Goal: Register for event/course

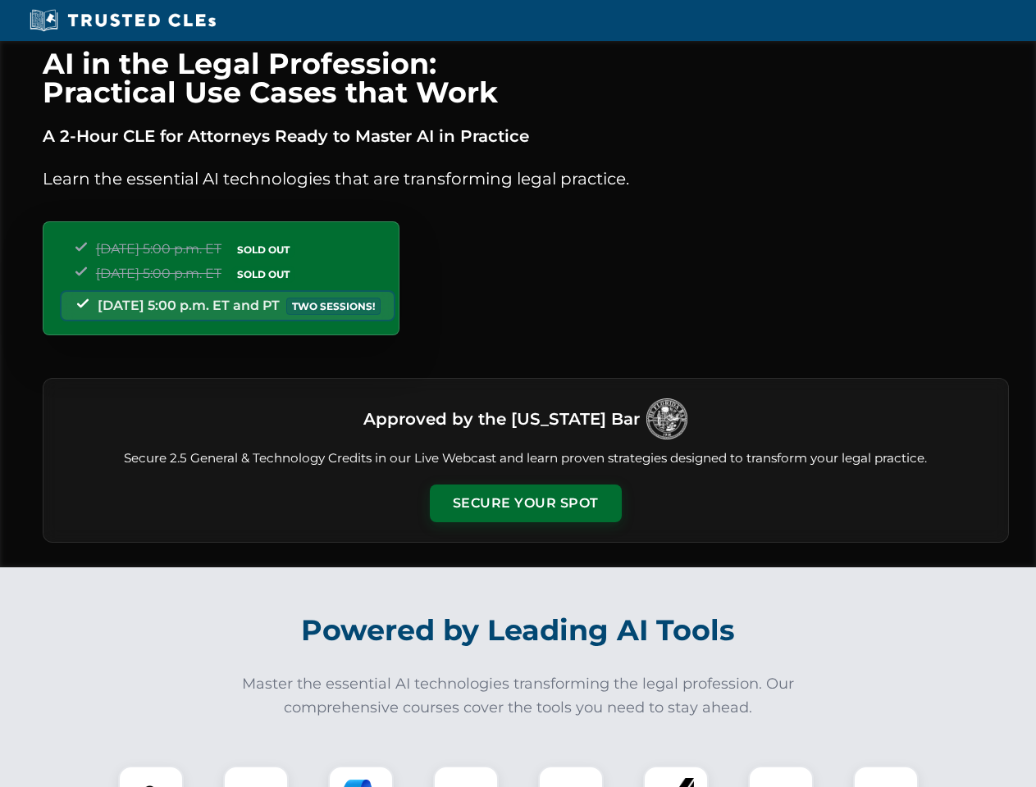
click at [525, 503] on button "Secure Your Spot" at bounding box center [526, 504] width 192 height 38
click at [151, 777] on img at bounding box center [151, 799] width 48 height 48
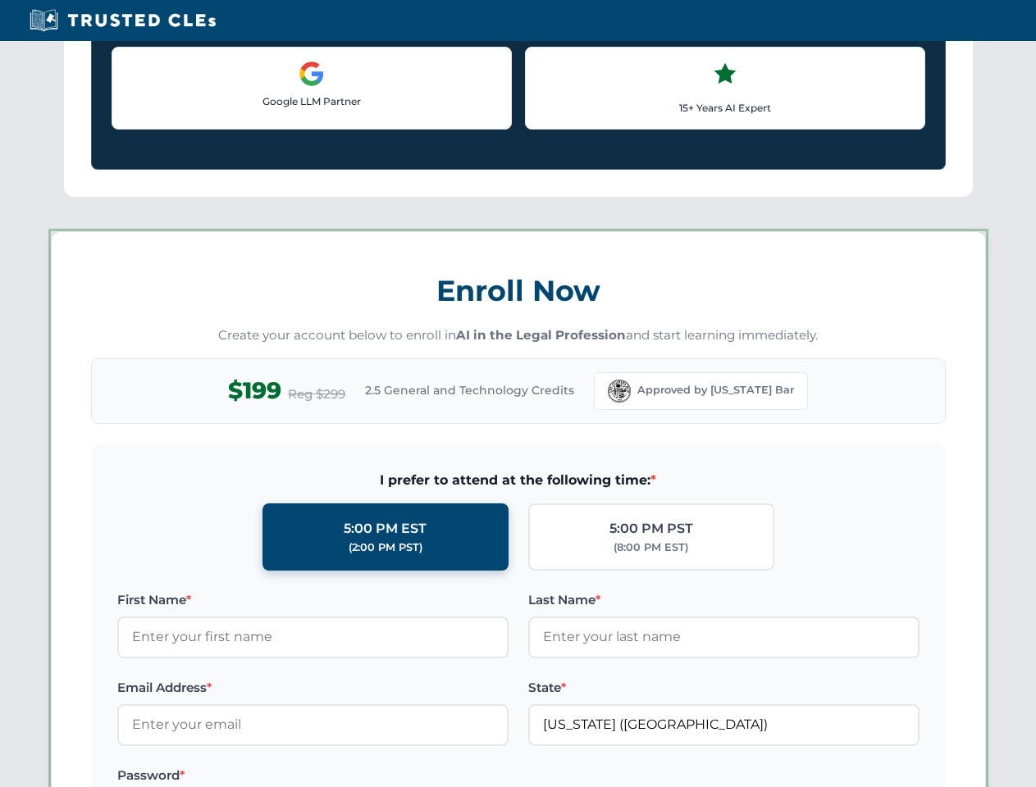
click at [466, 777] on label "Password *" at bounding box center [312, 776] width 391 height 20
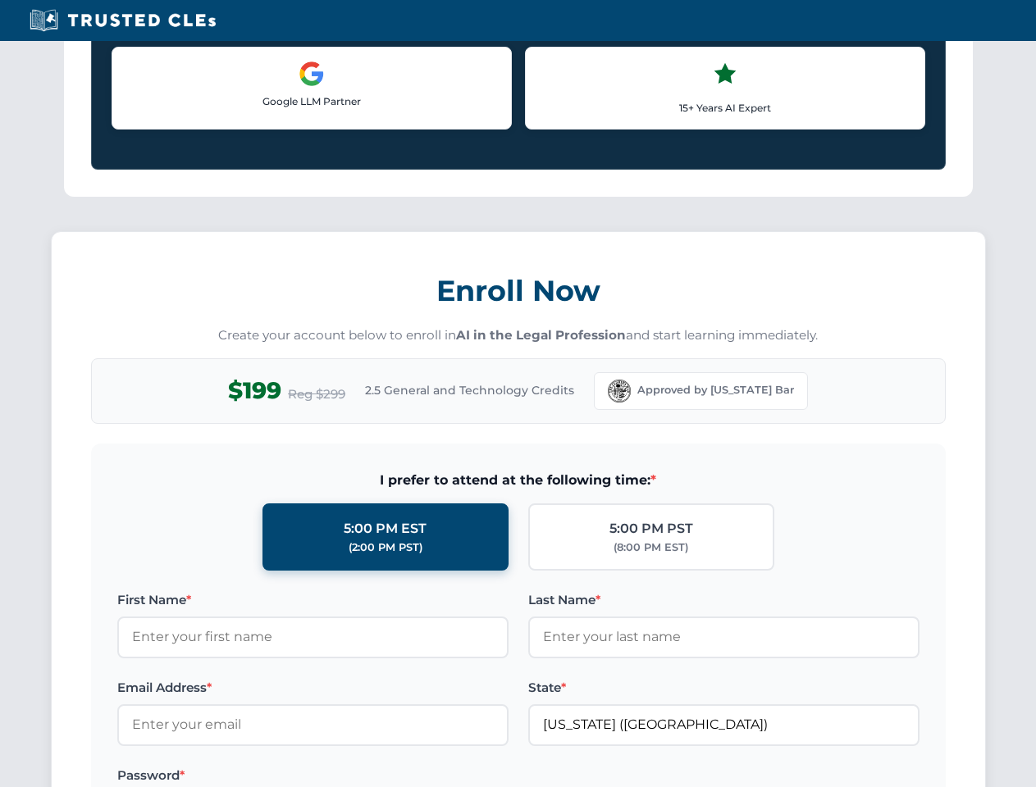
scroll to position [1610, 0]
